Goal: Find specific page/section

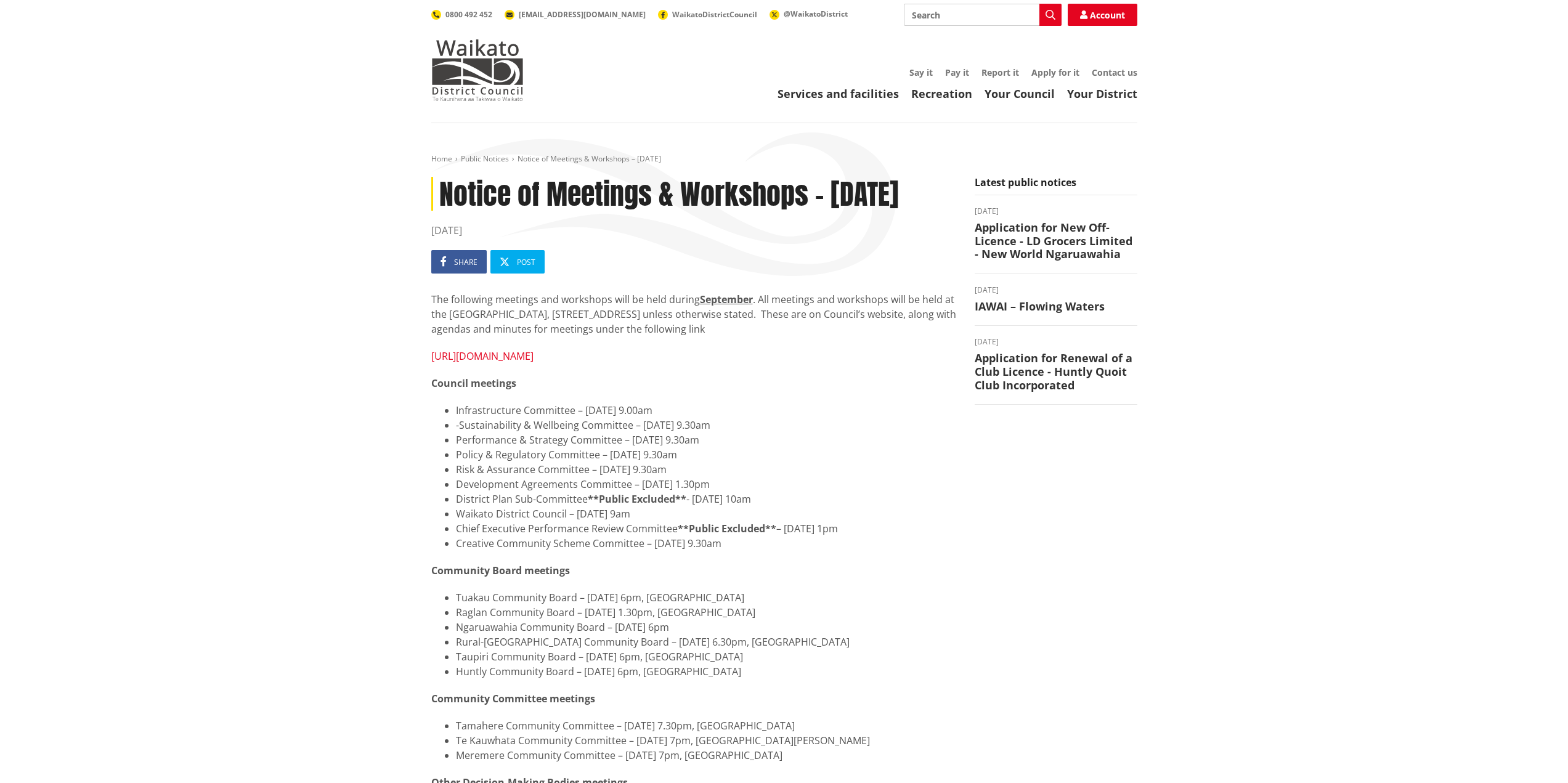
click at [534, 363] on link "[URL][DOMAIN_NAME]" at bounding box center [482, 356] width 103 height 14
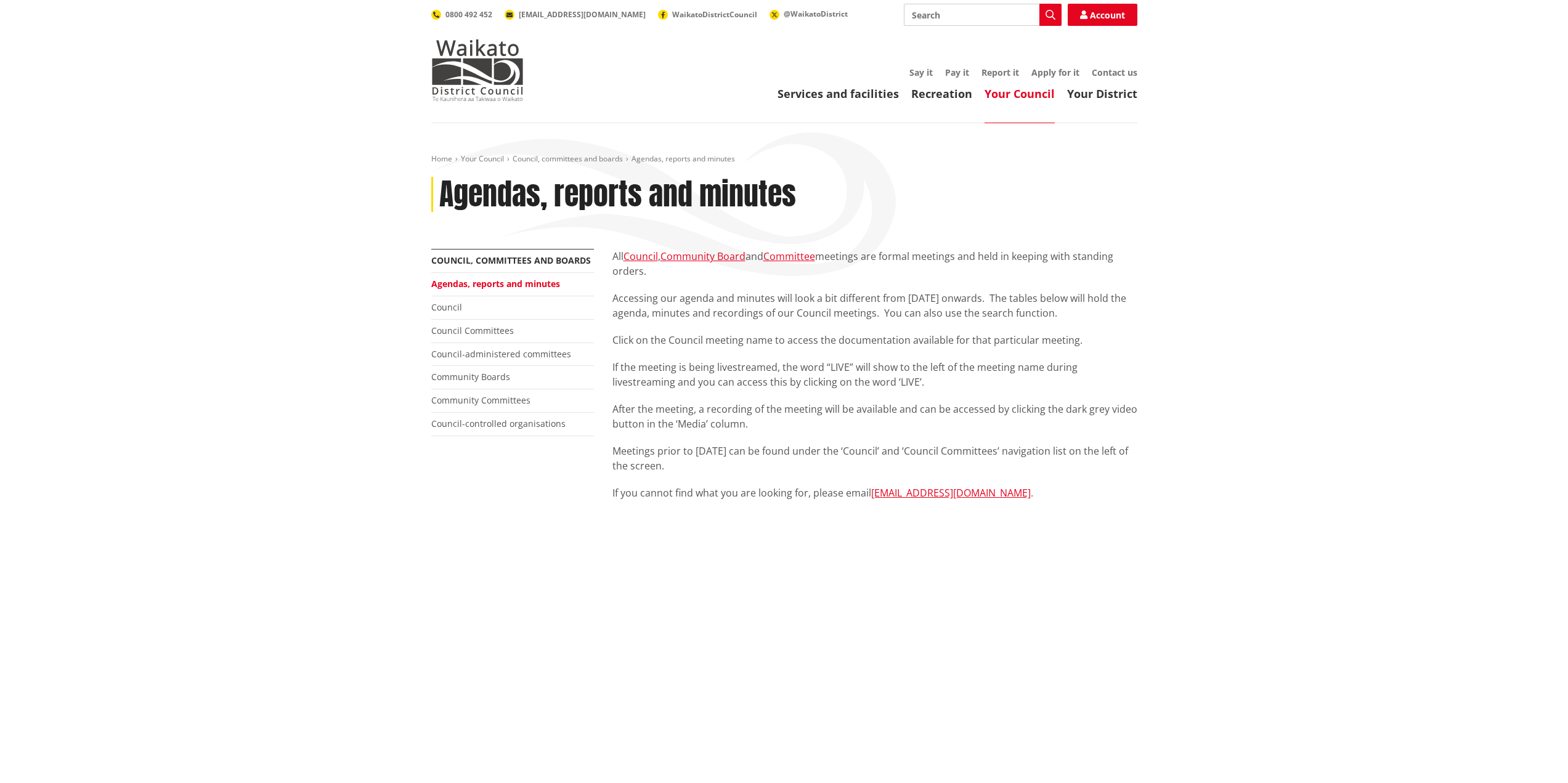
click at [503, 285] on link "Agendas, reports and minutes" at bounding box center [495, 284] width 129 height 11
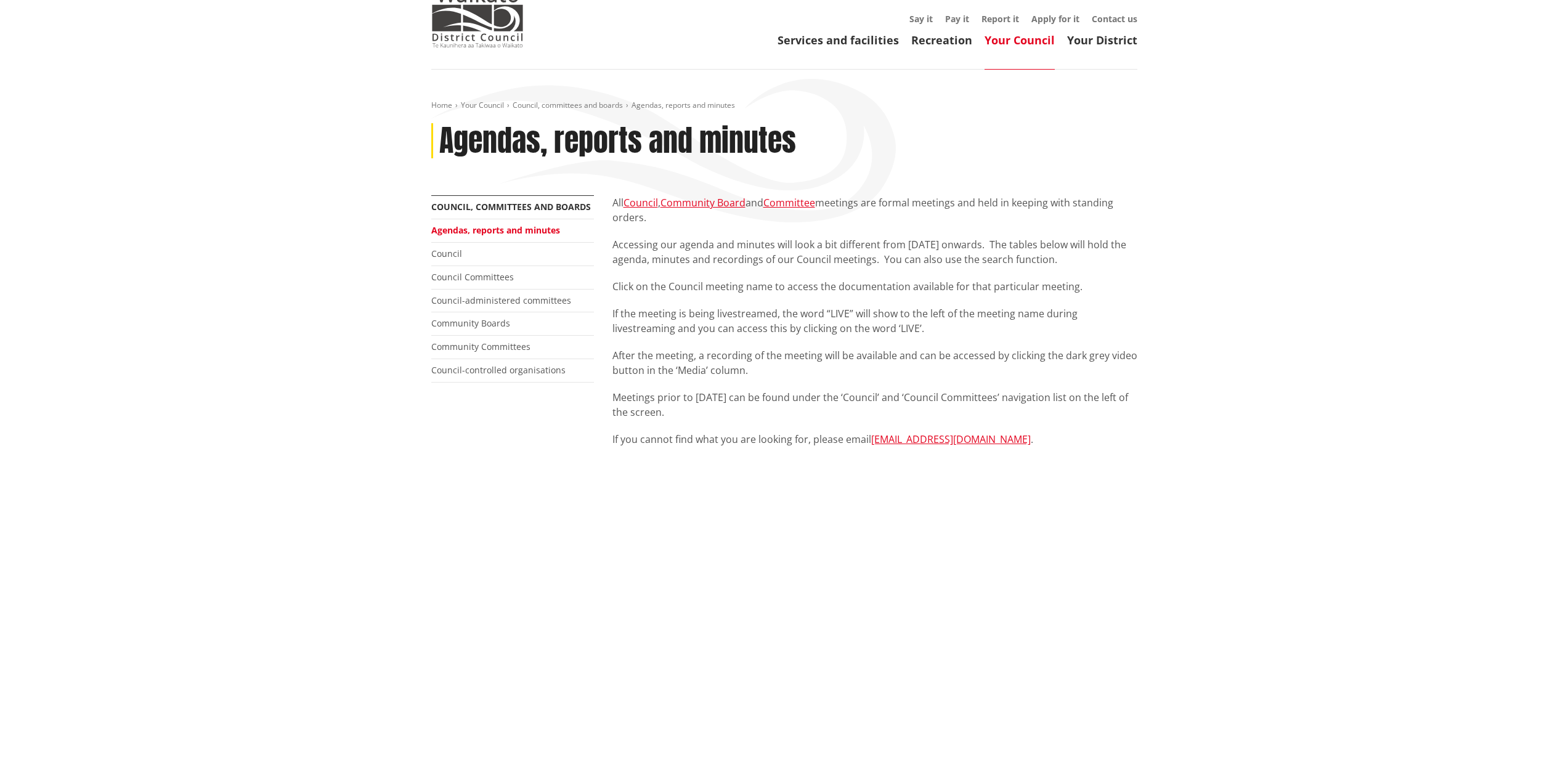
scroll to position [246, 0]
